Goal: Transaction & Acquisition: Obtain resource

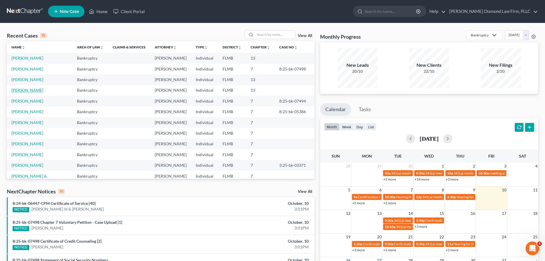
click at [26, 88] on link "[PERSON_NAME]" at bounding box center [27, 90] width 32 height 5
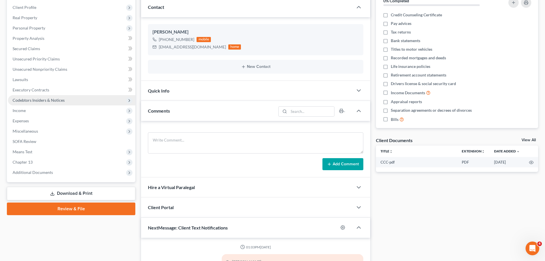
scroll to position [86, 0]
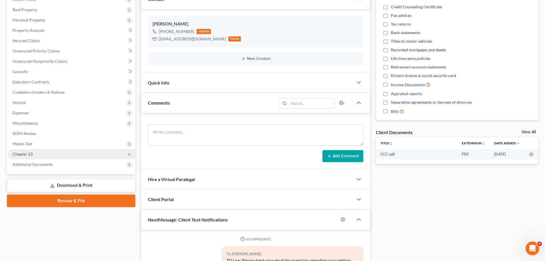
click at [30, 156] on span "Chapter 13" at bounding box center [23, 153] width 20 height 5
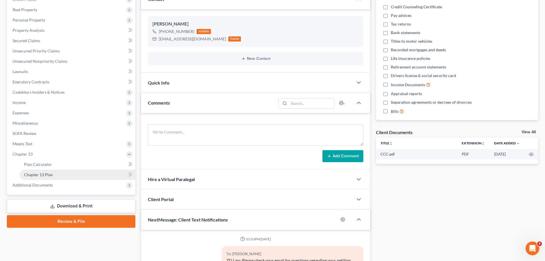
click at [29, 176] on span "Chapter 13 Plan" at bounding box center [38, 174] width 29 height 5
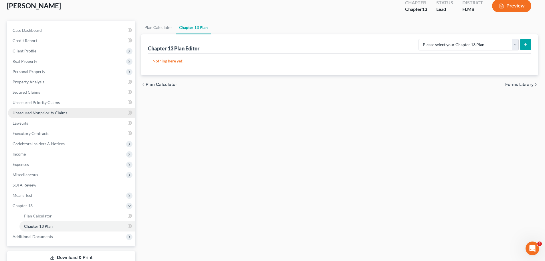
scroll to position [74, 0]
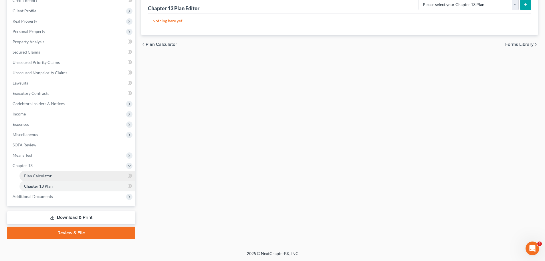
click at [39, 175] on span "Plan Calculator" at bounding box center [38, 175] width 28 height 5
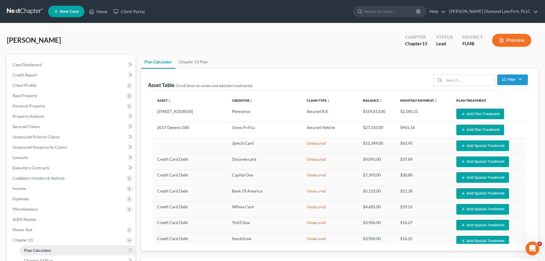
select select "59"
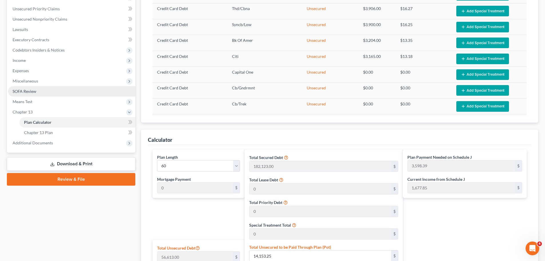
scroll to position [124, 0]
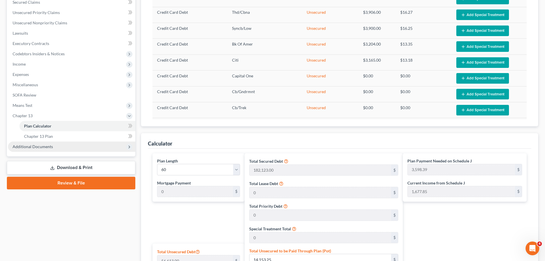
click at [59, 142] on span "Additional Documents" at bounding box center [71, 146] width 127 height 10
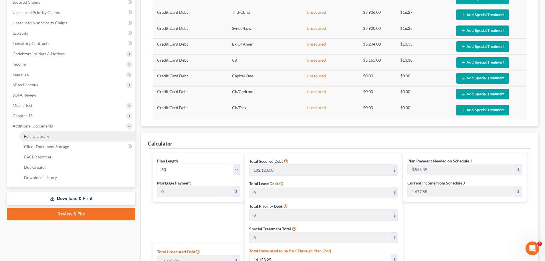
click at [32, 135] on span "Forms Library" at bounding box center [36, 136] width 25 height 5
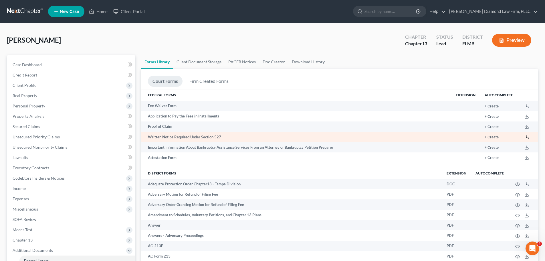
click at [528, 137] on polyline at bounding box center [527, 137] width 2 height 1
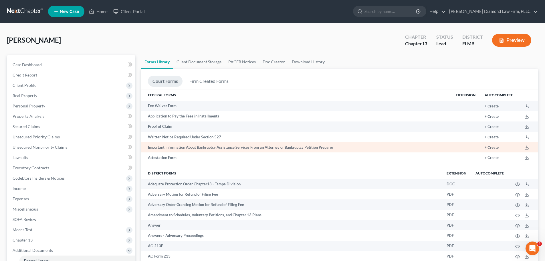
click at [525, 148] on td at bounding box center [528, 147] width 21 height 10
click at [526, 147] on icon at bounding box center [527, 147] width 5 height 5
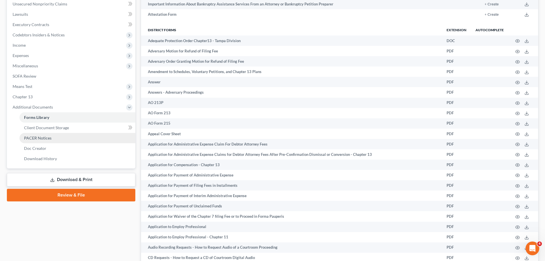
click at [64, 177] on link "Download & Print" at bounding box center [71, 179] width 129 height 13
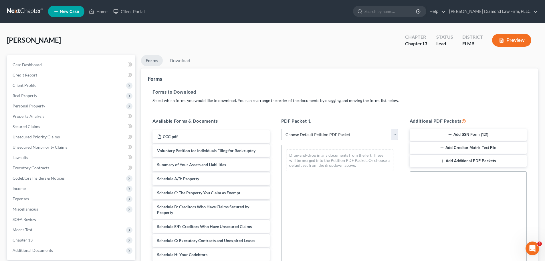
click at [441, 133] on button "Add SSN Form (121)" at bounding box center [468, 135] width 117 height 12
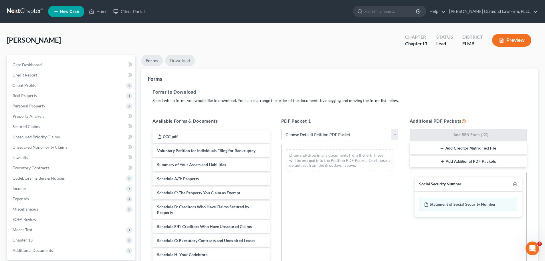
click at [180, 62] on link "Download" at bounding box center [180, 60] width 30 height 11
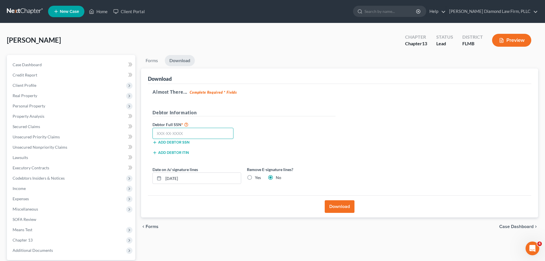
click at [208, 136] on input "text" at bounding box center [193, 133] width 81 height 11
type input "523-57-1960"
click at [343, 206] on button "Download" at bounding box center [340, 206] width 30 height 13
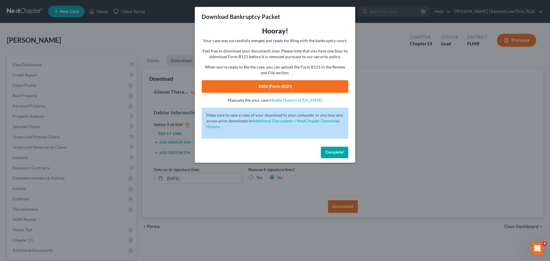
click at [268, 87] on link "SSN (Form B121)" at bounding box center [275, 86] width 147 height 13
click at [348, 153] on div "Complete!" at bounding box center [275, 153] width 160 height 18
click at [343, 152] on span "Complete!" at bounding box center [334, 152] width 18 height 5
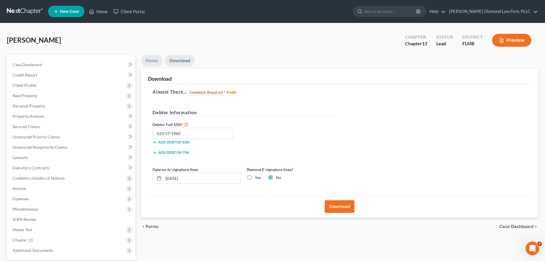
click at [151, 60] on link "Forms" at bounding box center [151, 60] width 21 height 11
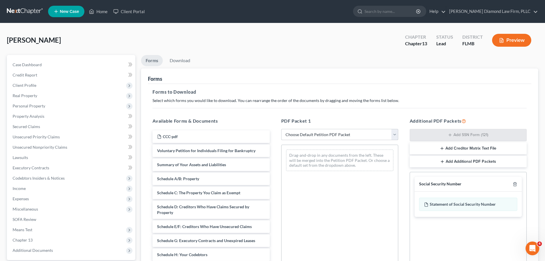
click at [302, 135] on select "Choose Default Petition PDF Packet Complete Bankruptcy Petition (all forms and …" at bounding box center [339, 134] width 117 height 11
click at [281, 129] on select "Choose Default Petition PDF Packet Complete Bankruptcy Petition (all forms and …" at bounding box center [339, 134] width 117 height 11
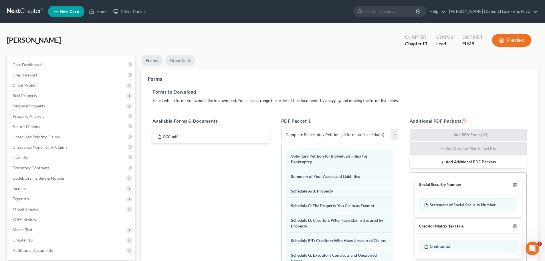
click at [179, 63] on link "Download" at bounding box center [180, 60] width 30 height 11
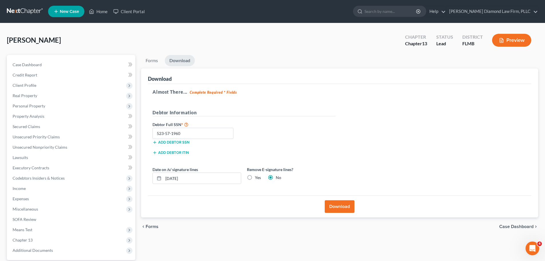
click at [335, 208] on button "Download" at bounding box center [340, 206] width 30 height 13
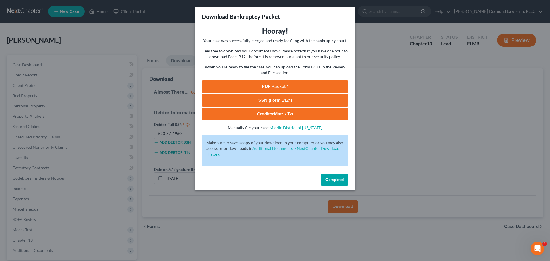
click at [261, 81] on link "PDF Packet 1" at bounding box center [275, 86] width 147 height 13
drag, startPoint x: 331, startPoint y: 180, endPoint x: 328, endPoint y: 179, distance: 3.2
click at [331, 180] on span "Complete!" at bounding box center [334, 179] width 18 height 5
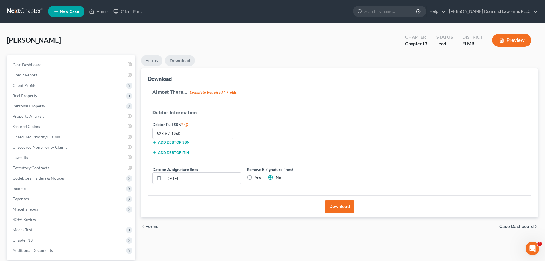
click at [154, 60] on link "Forms" at bounding box center [151, 60] width 21 height 11
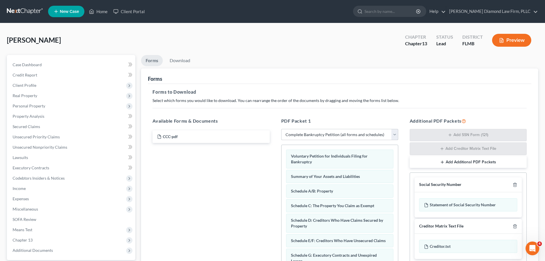
click at [338, 133] on select "Choose Default Petition PDF Packet Complete Bankruptcy Petition (all forms and …" at bounding box center [339, 134] width 117 height 11
select select "3"
click at [281, 129] on select "Choose Default Petition PDF Packet Complete Bankruptcy Petition (all forms and …" at bounding box center [339, 134] width 117 height 11
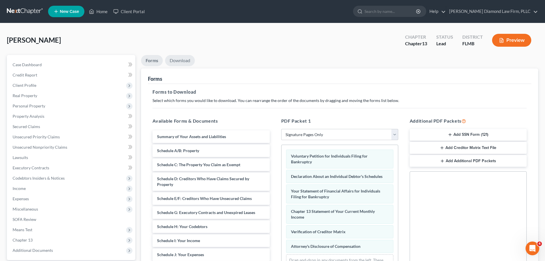
click at [178, 63] on link "Download" at bounding box center [180, 60] width 30 height 11
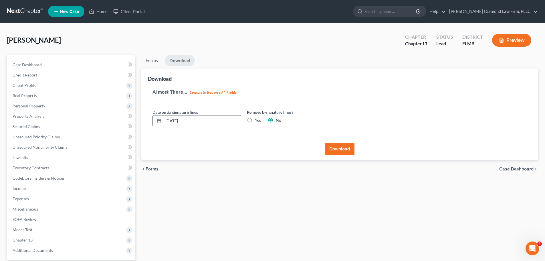
drag, startPoint x: 193, startPoint y: 121, endPoint x: 164, endPoint y: 121, distance: 28.9
click at [164, 121] on input "10/10/2025" at bounding box center [202, 120] width 78 height 11
click at [258, 119] on label "Yes" at bounding box center [258, 120] width 6 height 6
click at [258, 119] on input "Yes" at bounding box center [259, 119] width 4 height 4
radio input "true"
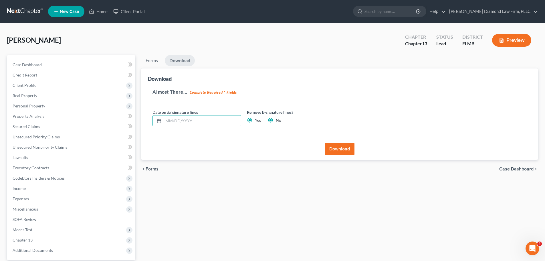
radio input "false"
click at [340, 149] on button "Download" at bounding box center [340, 149] width 30 height 13
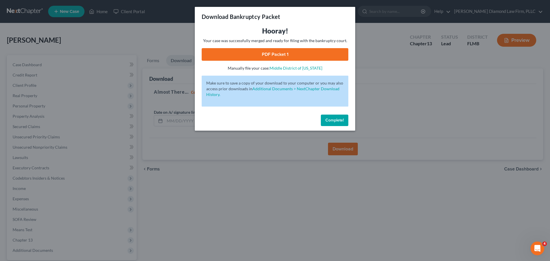
click at [289, 52] on link "PDF Packet 1" at bounding box center [275, 54] width 147 height 13
drag, startPoint x: 342, startPoint y: 119, endPoint x: 351, endPoint y: 140, distance: 22.6
click at [342, 120] on button "Complete!" at bounding box center [334, 120] width 27 height 11
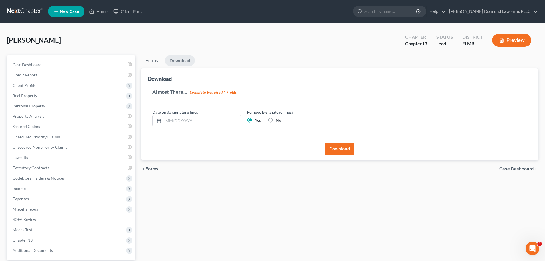
click at [35, 16] on link at bounding box center [25, 11] width 37 height 10
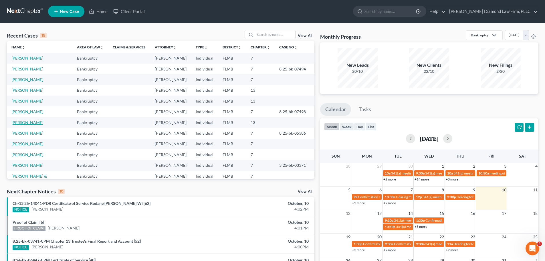
click at [31, 124] on link "[PERSON_NAME]" at bounding box center [27, 122] width 32 height 5
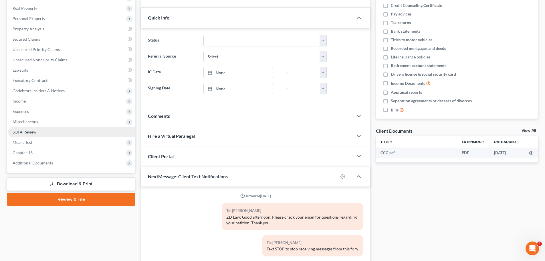
scroll to position [115, 0]
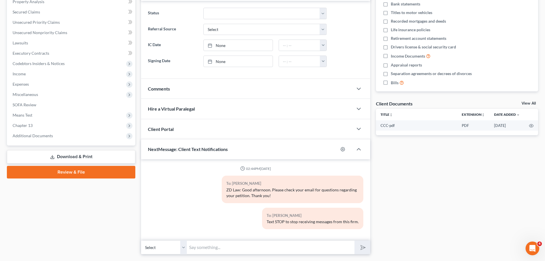
click at [47, 154] on link "Download & Print" at bounding box center [71, 156] width 129 height 13
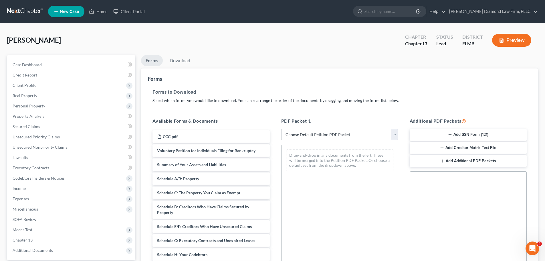
click at [453, 131] on button "Add SSN Form (121)" at bounding box center [468, 135] width 117 height 12
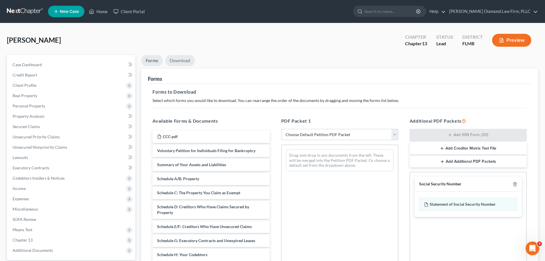
click at [193, 57] on link "Download" at bounding box center [180, 60] width 30 height 11
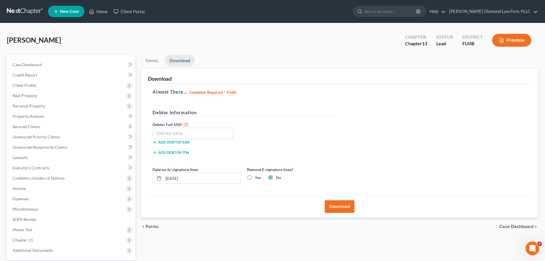
click at [207, 140] on div "Add debtor SSN" at bounding box center [197, 142] width 94 height 6
click at [207, 135] on input "text" at bounding box center [193, 133] width 81 height 11
click at [168, 134] on input "text" at bounding box center [193, 133] width 81 height 11
type input "459-13-6480"
click at [343, 203] on button "Download" at bounding box center [340, 206] width 30 height 13
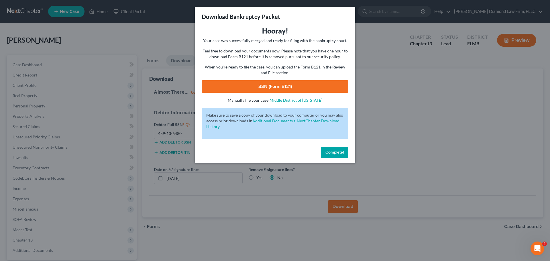
click at [291, 86] on link "SSN (Form B121)" at bounding box center [275, 86] width 147 height 13
click at [345, 157] on button "Complete!" at bounding box center [334, 152] width 27 height 11
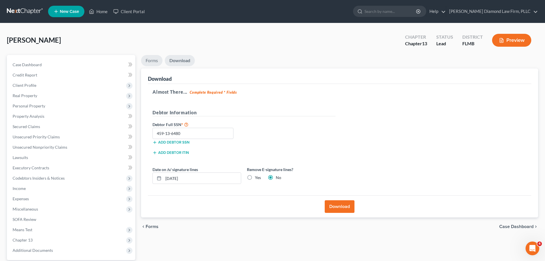
click at [149, 62] on link "Forms" at bounding box center [151, 60] width 21 height 11
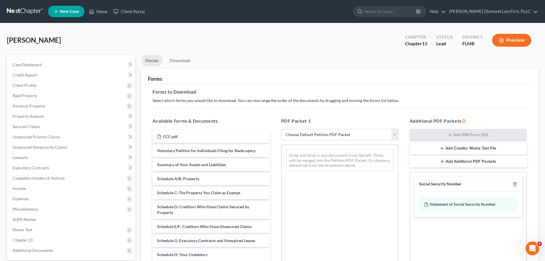
click at [328, 134] on select "Choose Default Petition PDF Packet Complete Bankruptcy Petition (all forms and …" at bounding box center [339, 134] width 117 height 11
click at [281, 129] on select "Choose Default Petition PDF Packet Complete Bankruptcy Petition (all forms and …" at bounding box center [339, 134] width 117 height 11
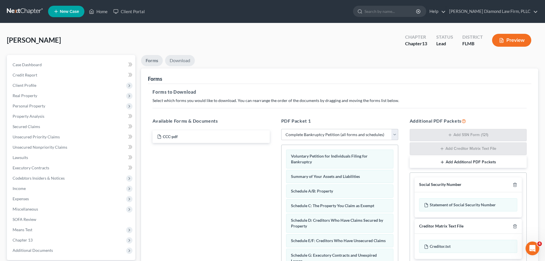
click at [177, 60] on link "Download" at bounding box center [180, 60] width 30 height 11
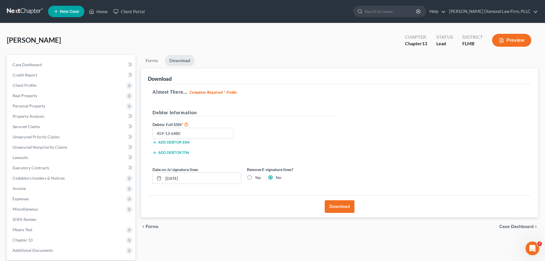
click at [345, 207] on button "Download" at bounding box center [340, 206] width 30 height 13
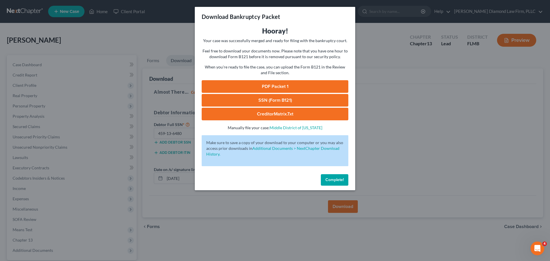
click at [299, 89] on link "PDF Packet 1" at bounding box center [275, 86] width 147 height 13
click at [338, 186] on div "Complete!" at bounding box center [275, 181] width 160 height 18
click at [337, 179] on span "Complete!" at bounding box center [334, 179] width 18 height 5
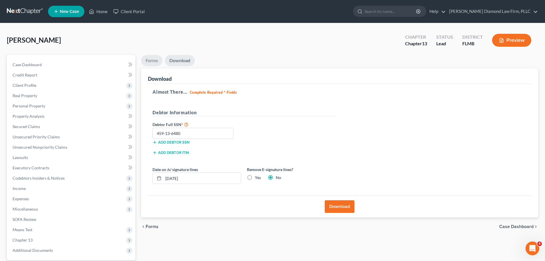
click at [158, 59] on link "Forms" at bounding box center [151, 60] width 21 height 11
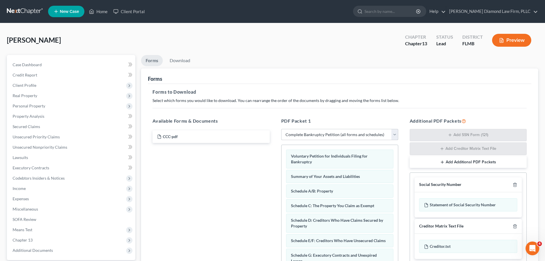
click at [312, 132] on select "Choose Default Petition PDF Packet Complete Bankruptcy Petition (all forms and …" at bounding box center [339, 134] width 117 height 11
select select "3"
click at [281, 129] on select "Choose Default Petition PDF Packet Complete Bankruptcy Petition (all forms and …" at bounding box center [339, 134] width 117 height 11
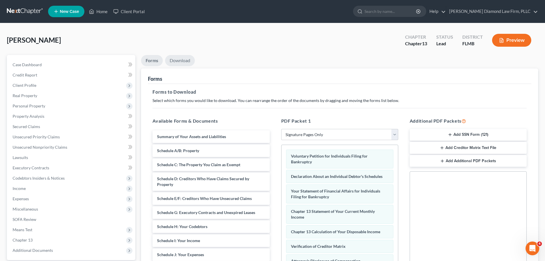
click at [184, 59] on link "Download" at bounding box center [180, 60] width 30 height 11
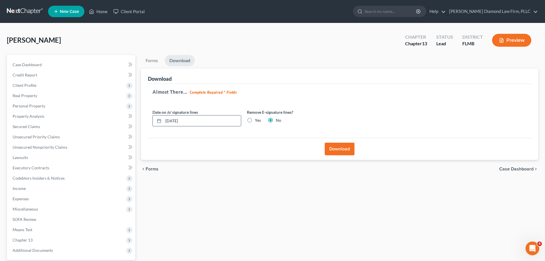
drag, startPoint x: 192, startPoint y: 116, endPoint x: 159, endPoint y: 120, distance: 33.5
click at [159, 120] on div "10/10/2025" at bounding box center [197, 120] width 89 height 11
click at [255, 122] on label "Yes" at bounding box center [258, 120] width 6 height 6
click at [257, 121] on input "Yes" at bounding box center [259, 119] width 4 height 4
radio input "true"
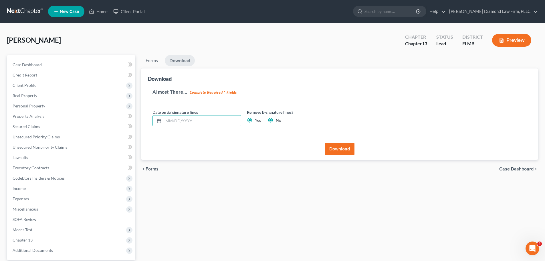
radio input "false"
click at [337, 149] on button "Download" at bounding box center [340, 149] width 30 height 13
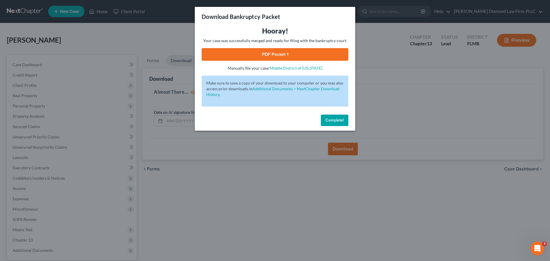
click at [302, 44] on div "Hooray! Your case was successfully merged and ready for filing with the bankrup…" at bounding box center [275, 48] width 147 height 45
click at [303, 49] on link "PDF Packet 1" at bounding box center [275, 54] width 147 height 13
drag, startPoint x: 335, startPoint y: 118, endPoint x: 321, endPoint y: 219, distance: 102.1
click at [335, 118] on span "Complete!" at bounding box center [334, 120] width 18 height 5
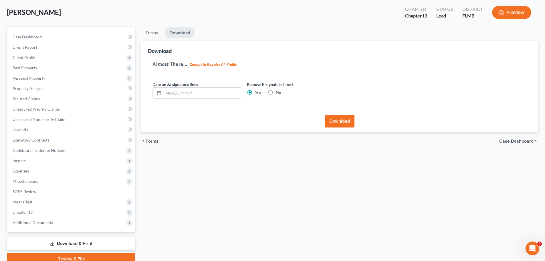
scroll to position [54, 0]
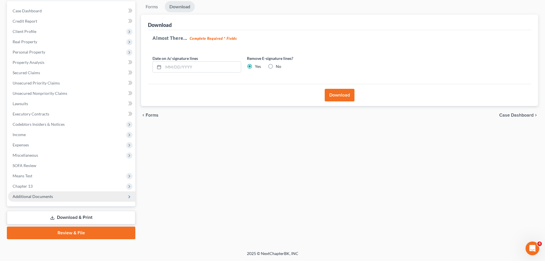
click at [33, 194] on span "Additional Documents" at bounding box center [33, 196] width 40 height 5
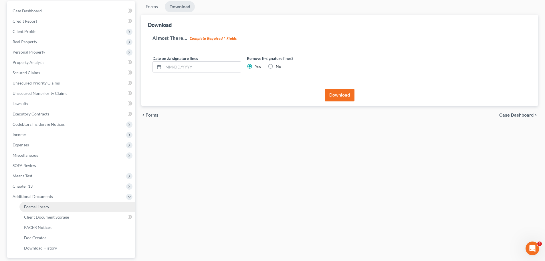
click at [67, 206] on link "Forms Library" at bounding box center [77, 207] width 116 height 10
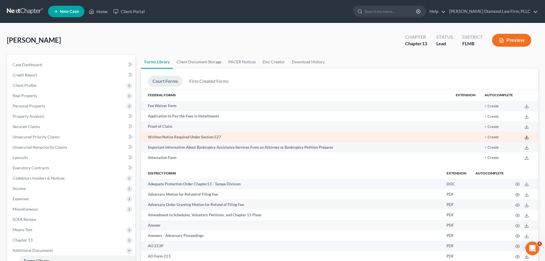
click at [528, 137] on polyline at bounding box center [527, 137] width 2 height 1
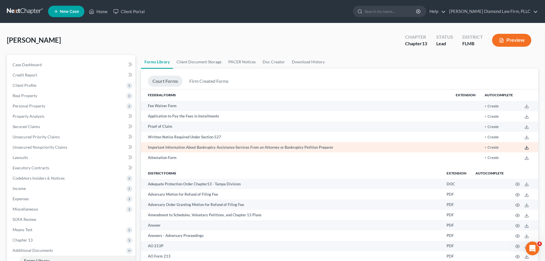
click at [526, 146] on icon at bounding box center [527, 147] width 5 height 5
